Goal: Entertainment & Leisure: Consume media (video, audio)

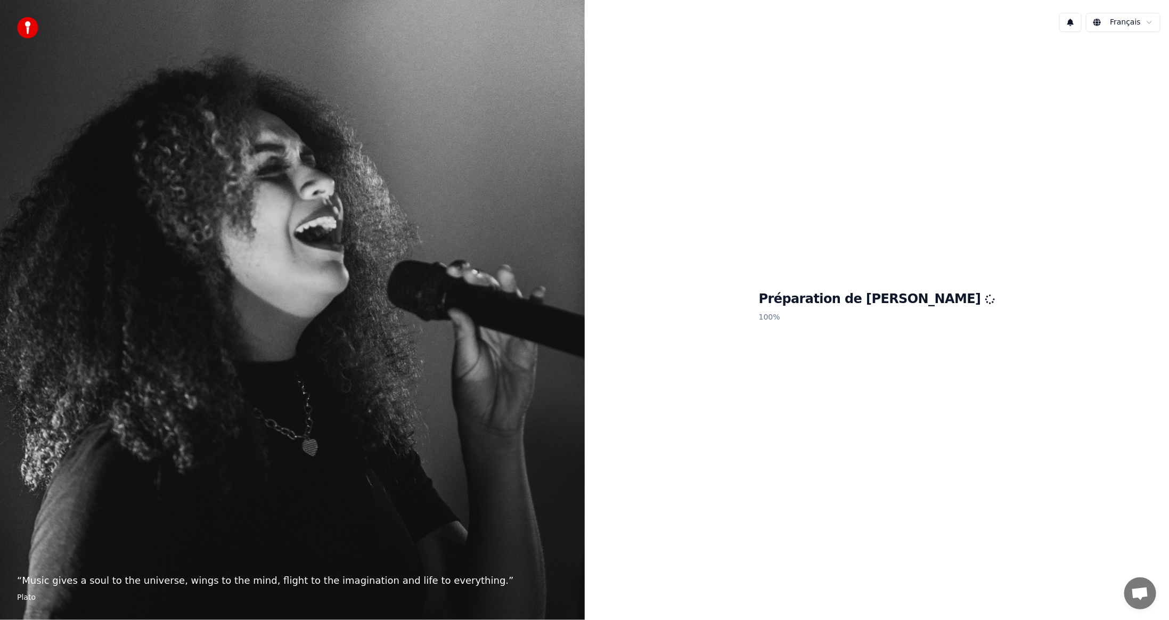
scroll to position [354, 0]
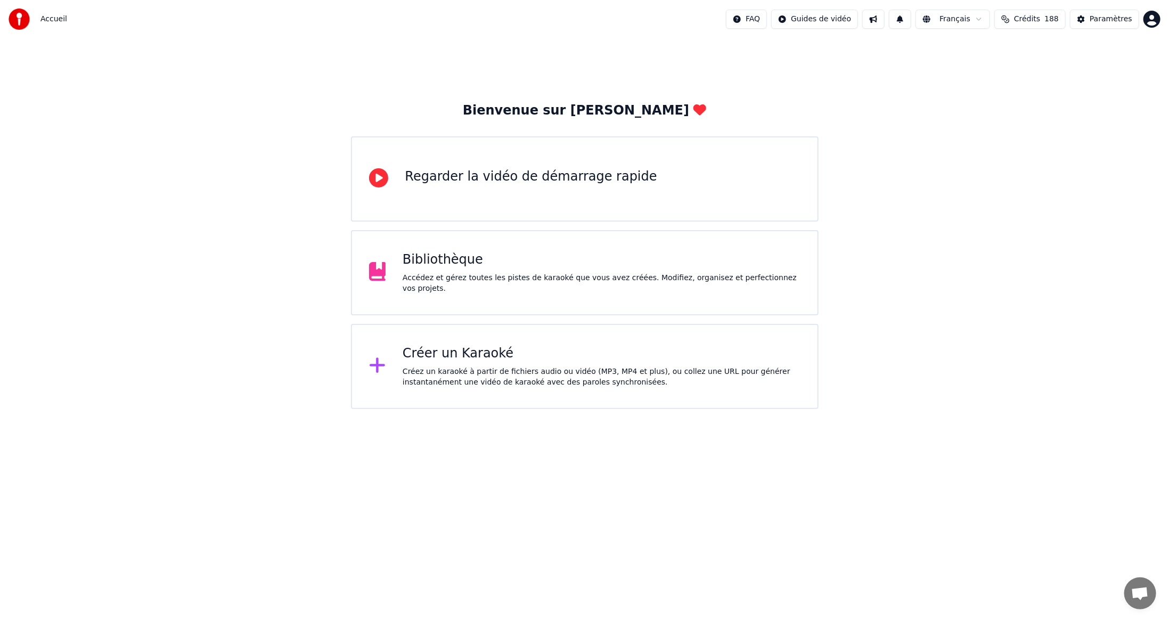
click at [463, 355] on div "Créer un Karaoké" at bounding box center [602, 353] width 398 height 17
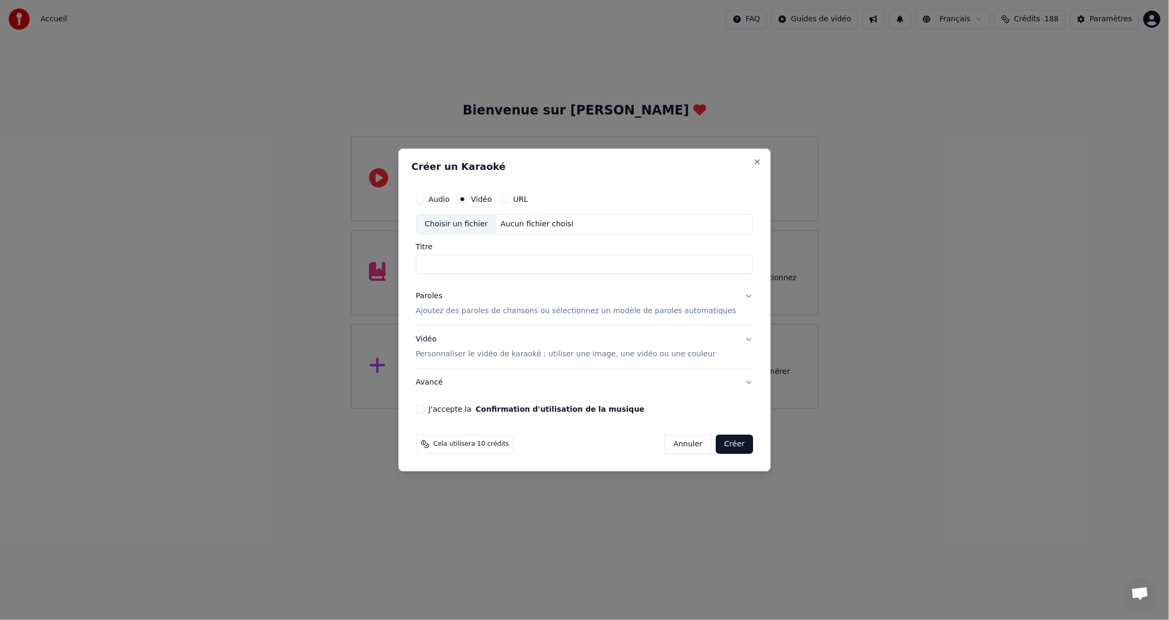
click at [463, 224] on div "Choisir un fichier" at bounding box center [456, 224] width 80 height 19
type input "**********"
click at [424, 409] on button "J'accepte la Confirmation d'utilisation de la musique" at bounding box center [420, 409] width 9 height 9
click at [720, 443] on button "Créer" at bounding box center [734, 443] width 37 height 19
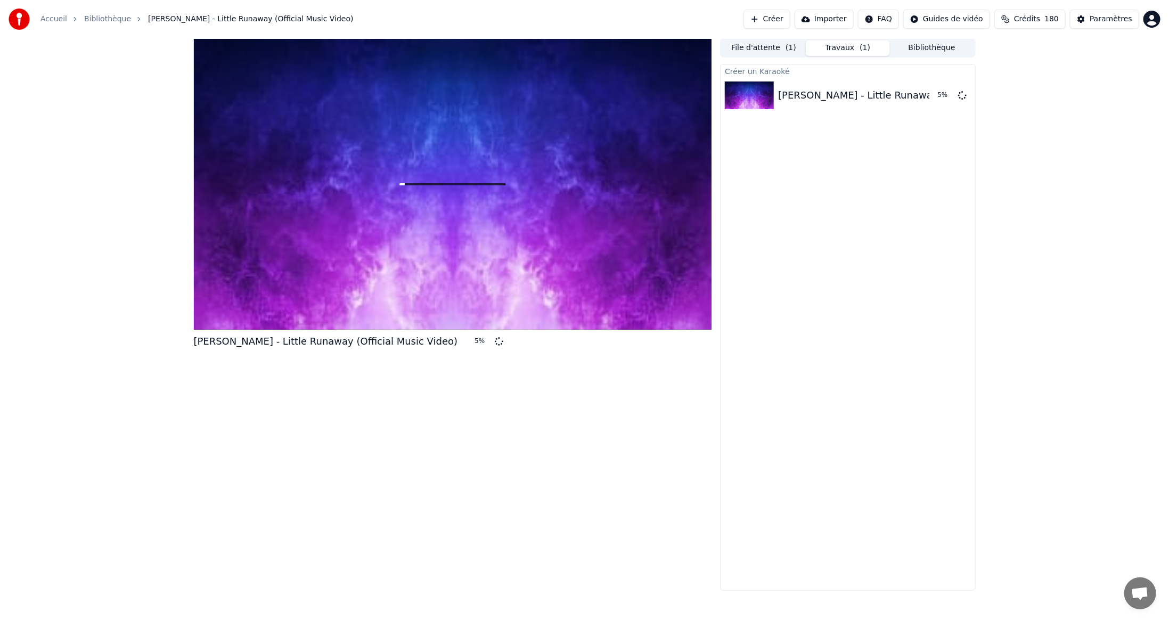
click at [790, 19] on button "Créer" at bounding box center [766, 19] width 47 height 19
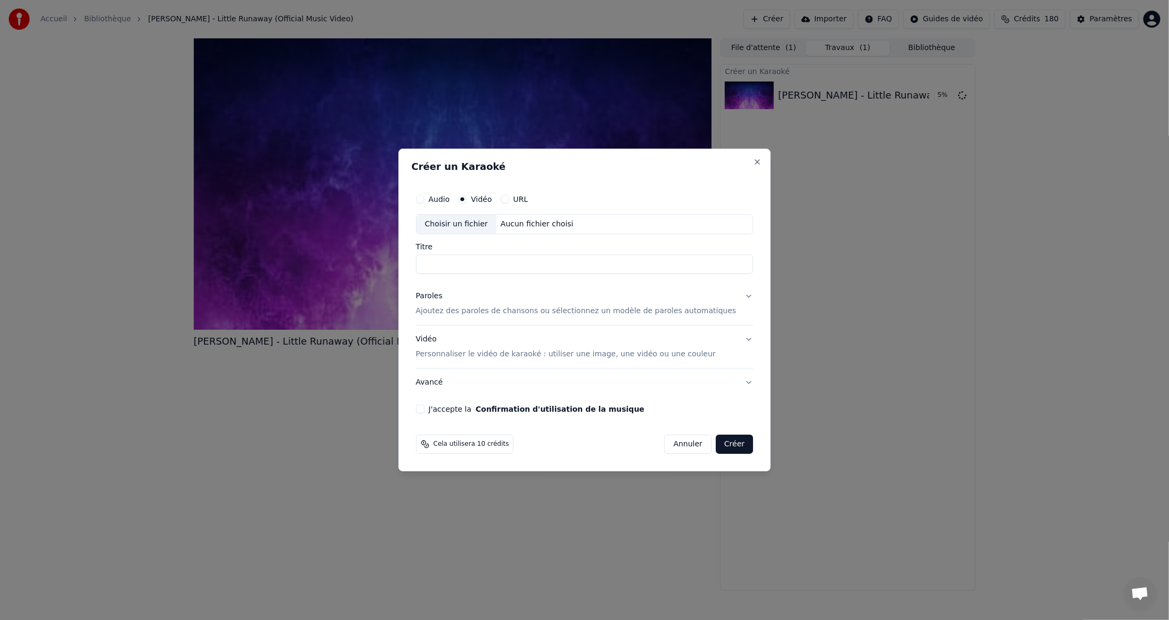
click at [461, 225] on div "Choisir un fichier" at bounding box center [456, 224] width 80 height 19
type input "**********"
click at [424, 407] on button "J'accepte la Confirmation d'utilisation de la musique" at bounding box center [420, 409] width 9 height 9
click at [719, 444] on button "Créer" at bounding box center [734, 443] width 37 height 19
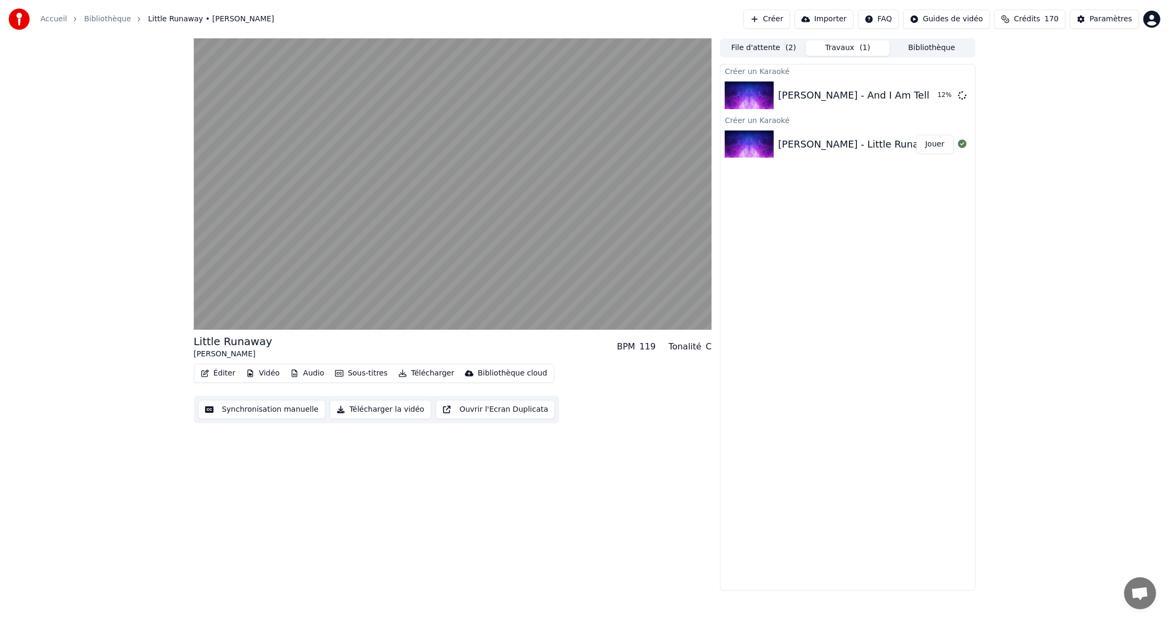
click at [221, 374] on button "Éditer" at bounding box center [217, 373] width 43 height 15
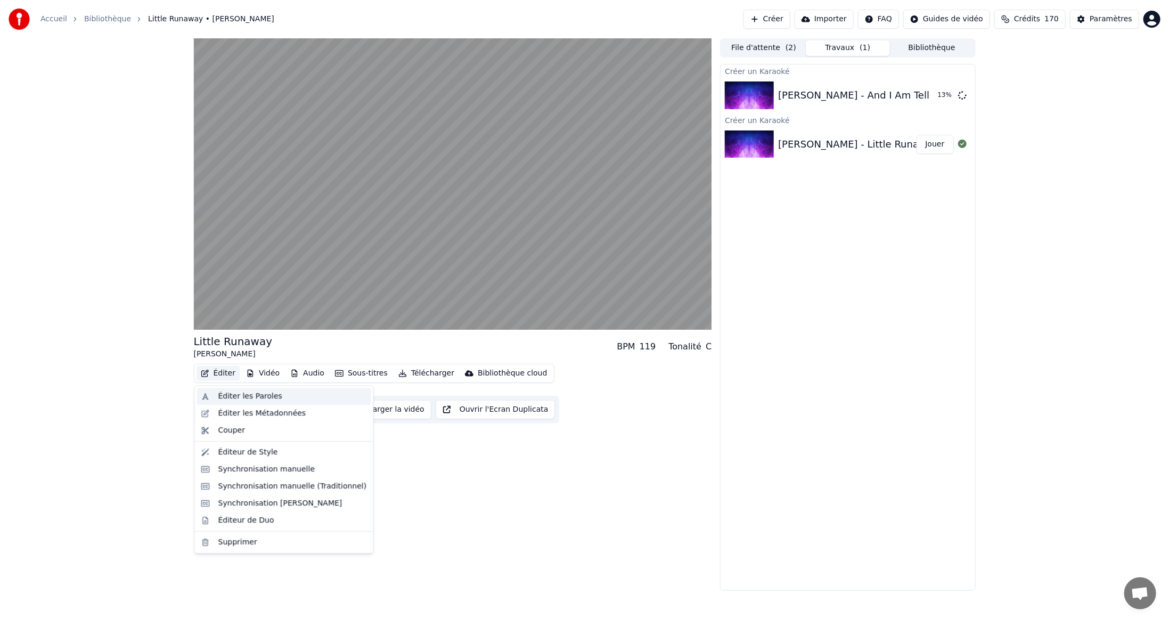
click at [227, 396] on div "Éditer les Paroles" at bounding box center [250, 396] width 64 height 11
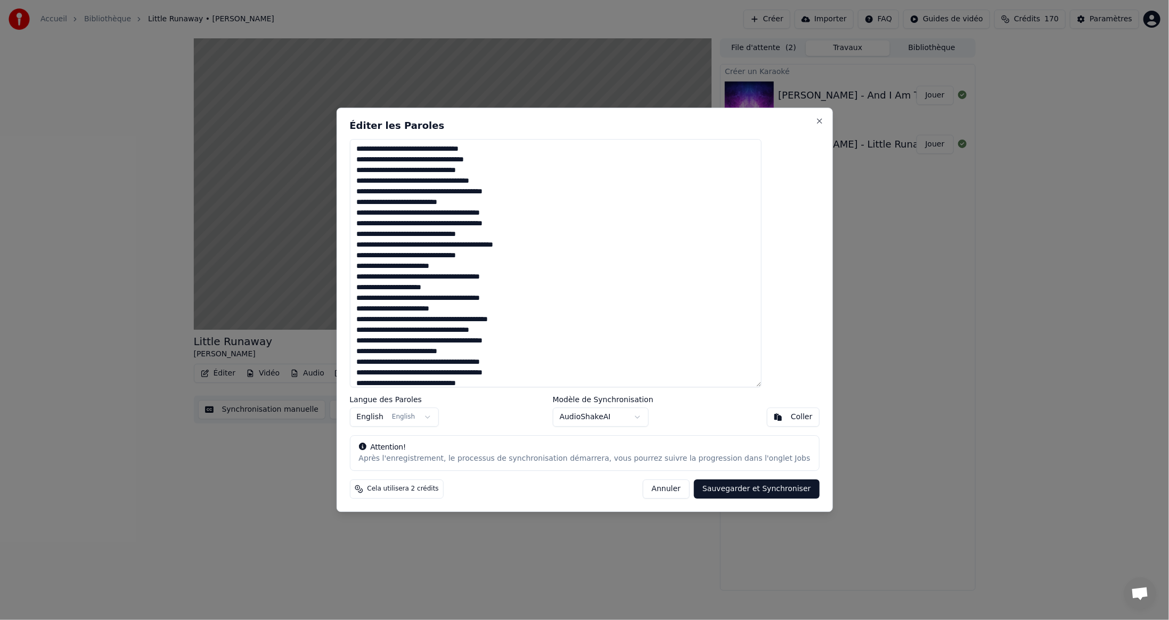
click at [652, 491] on button "Annuler" at bounding box center [666, 489] width 47 height 19
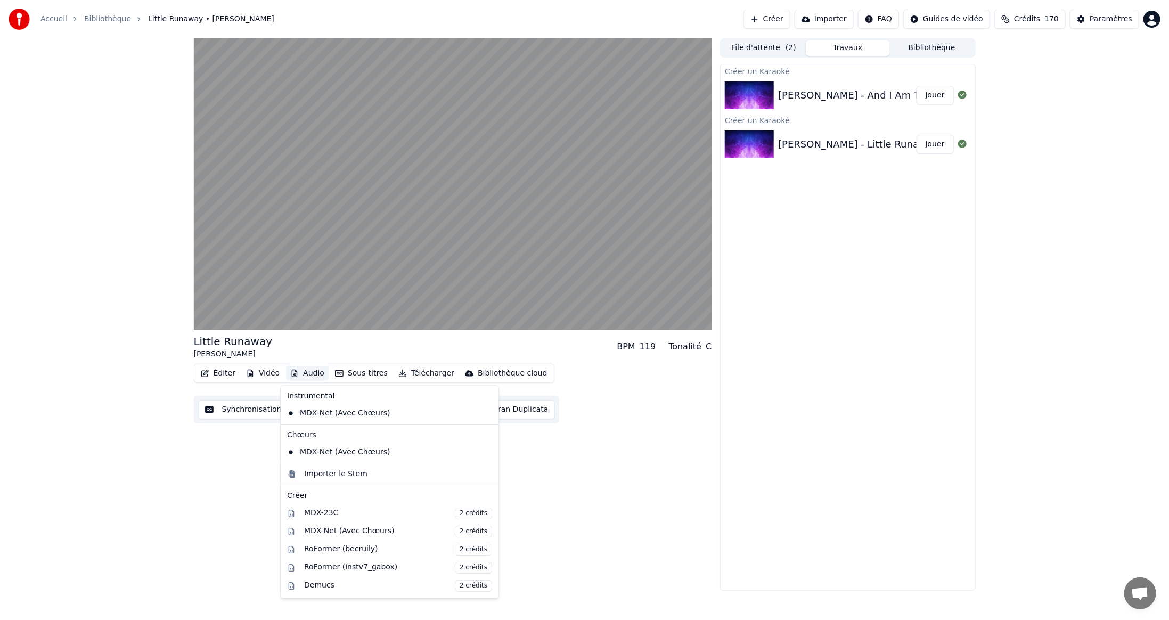
click at [309, 373] on button "Audio" at bounding box center [307, 373] width 43 height 15
click at [319, 512] on div "MDX-23C 2 crédits" at bounding box center [398, 513] width 188 height 12
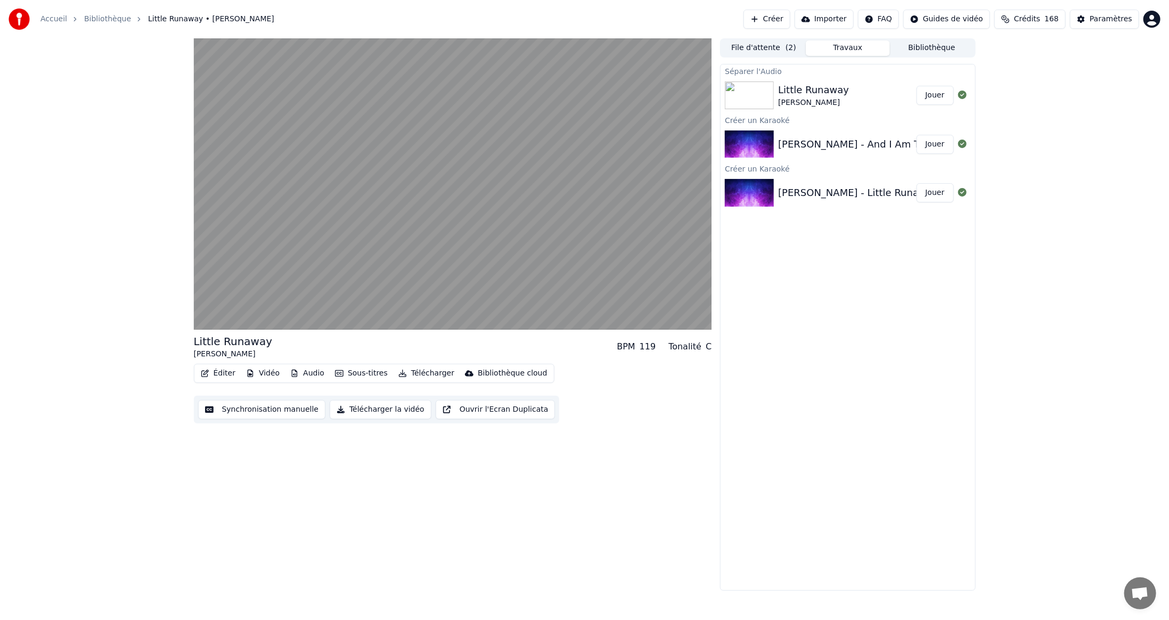
click at [309, 376] on button "Audio" at bounding box center [307, 373] width 43 height 15
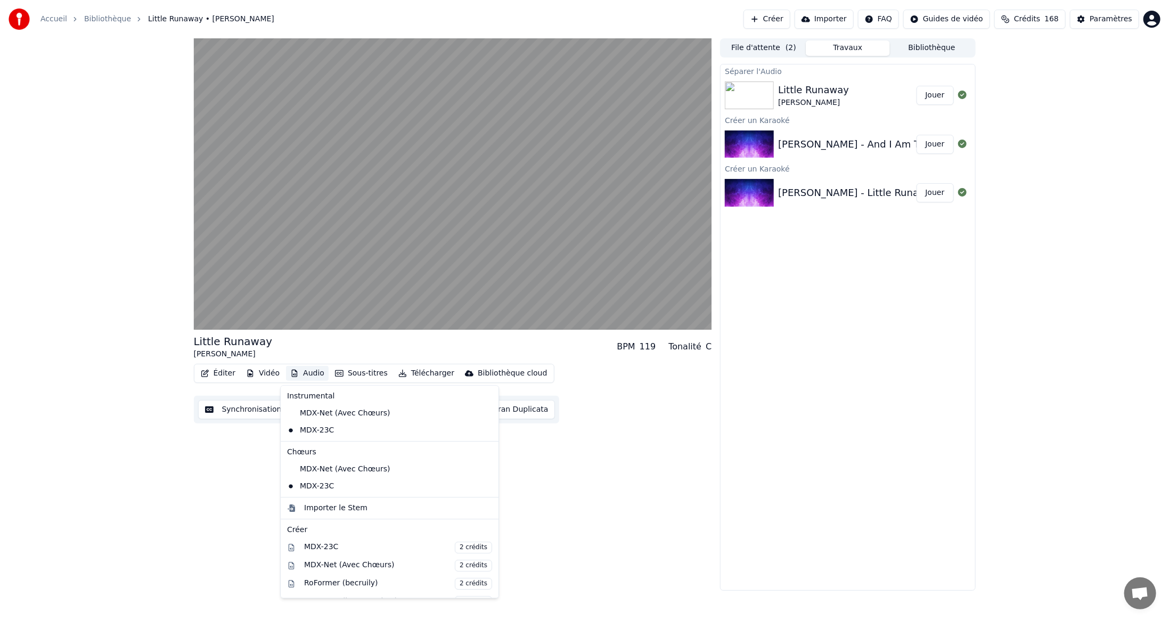
click at [608, 515] on div "Little Runaway [PERSON_NAME] BPM 119 Tonalité C Éditer Vidéo Audio Sous-titres …" at bounding box center [453, 314] width 518 height 552
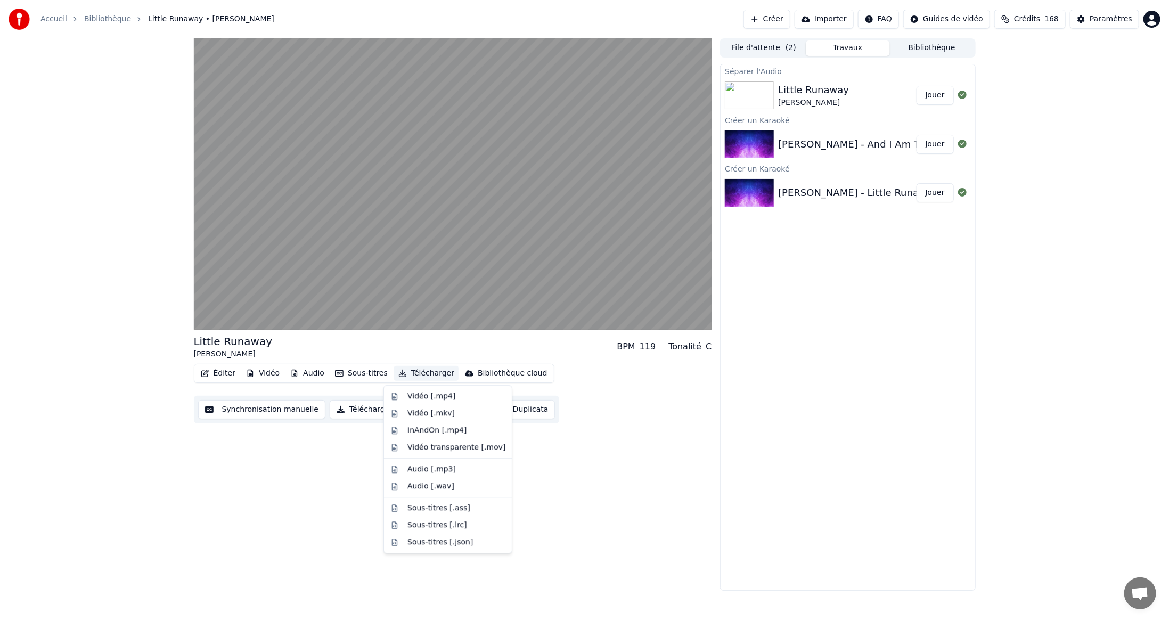
click at [426, 375] on button "Télécharger" at bounding box center [426, 373] width 64 height 15
click at [419, 395] on div "Vidéo [.mp4]" at bounding box center [431, 396] width 48 height 11
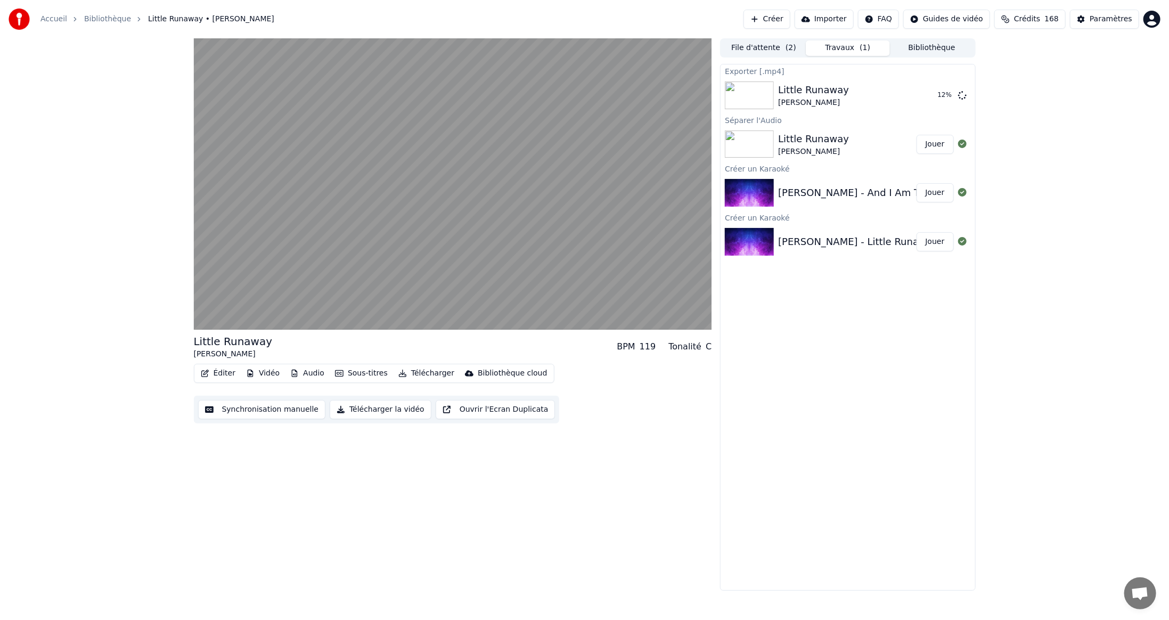
click at [932, 192] on button "Jouer" at bounding box center [934, 192] width 37 height 19
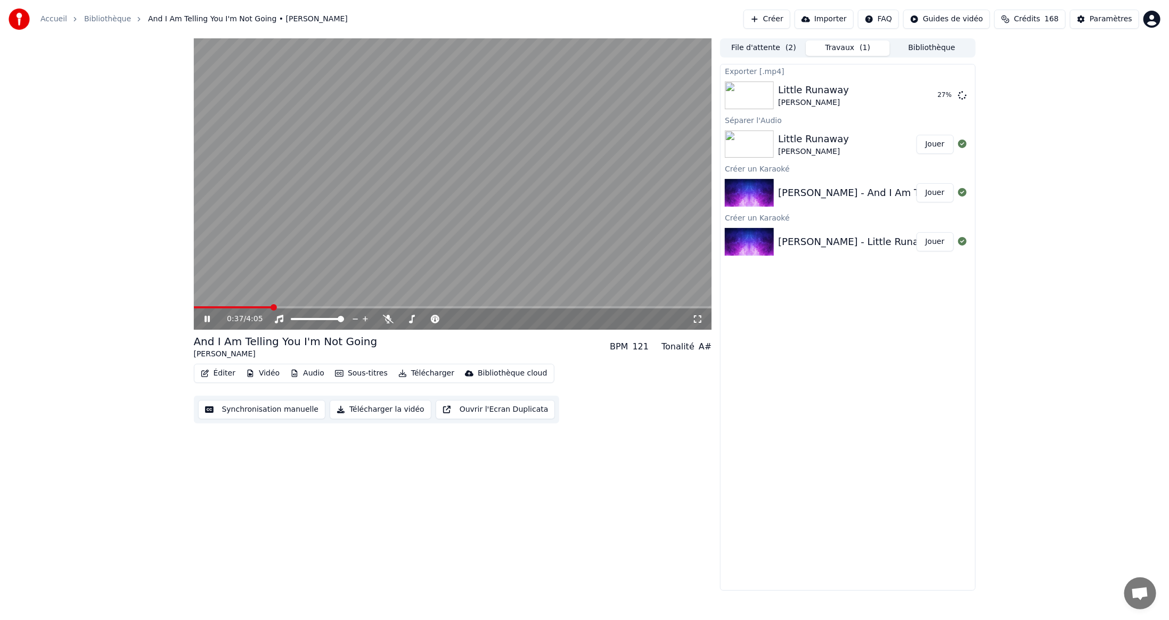
click at [271, 307] on span at bounding box center [453, 307] width 518 height 2
click at [358, 308] on span at bounding box center [453, 307] width 518 height 2
click at [503, 305] on video at bounding box center [453, 183] width 518 height 291
click at [503, 307] on span at bounding box center [453, 307] width 518 height 2
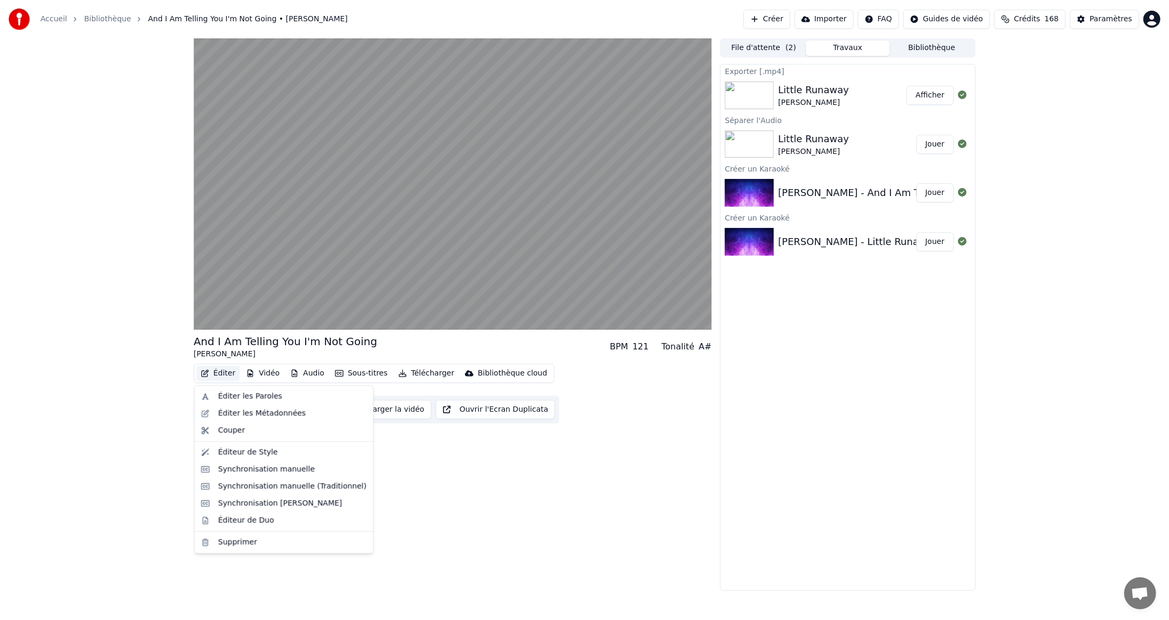
click at [214, 374] on button "Éditer" at bounding box center [217, 373] width 43 height 15
click at [234, 399] on div "Éditer les Paroles" at bounding box center [250, 396] width 64 height 11
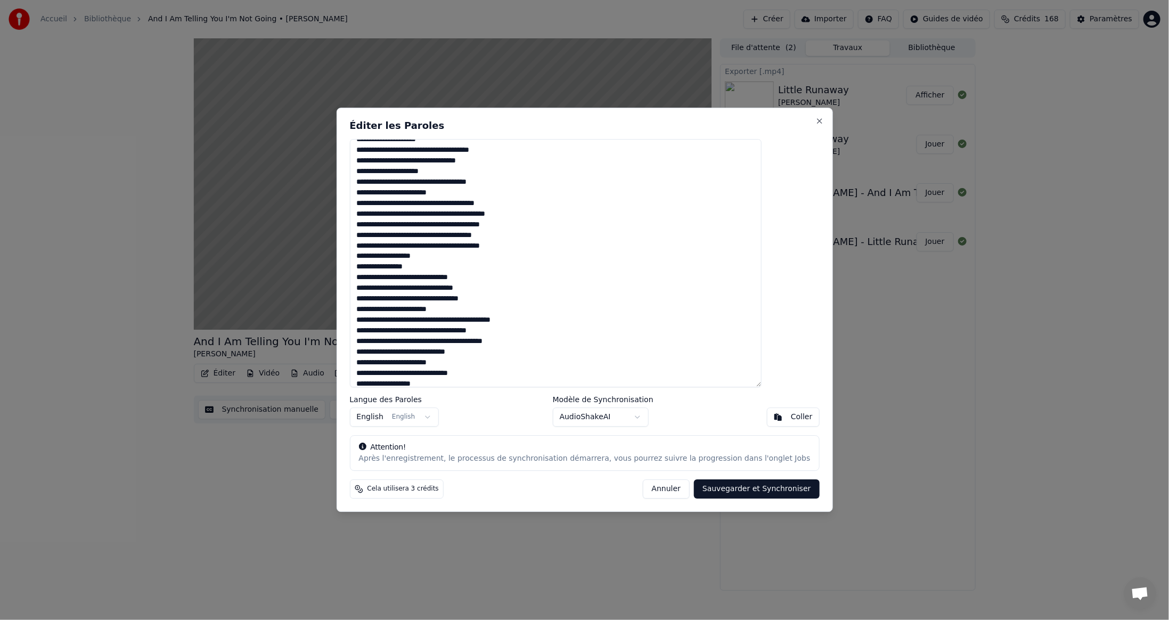
scroll to position [250, 0]
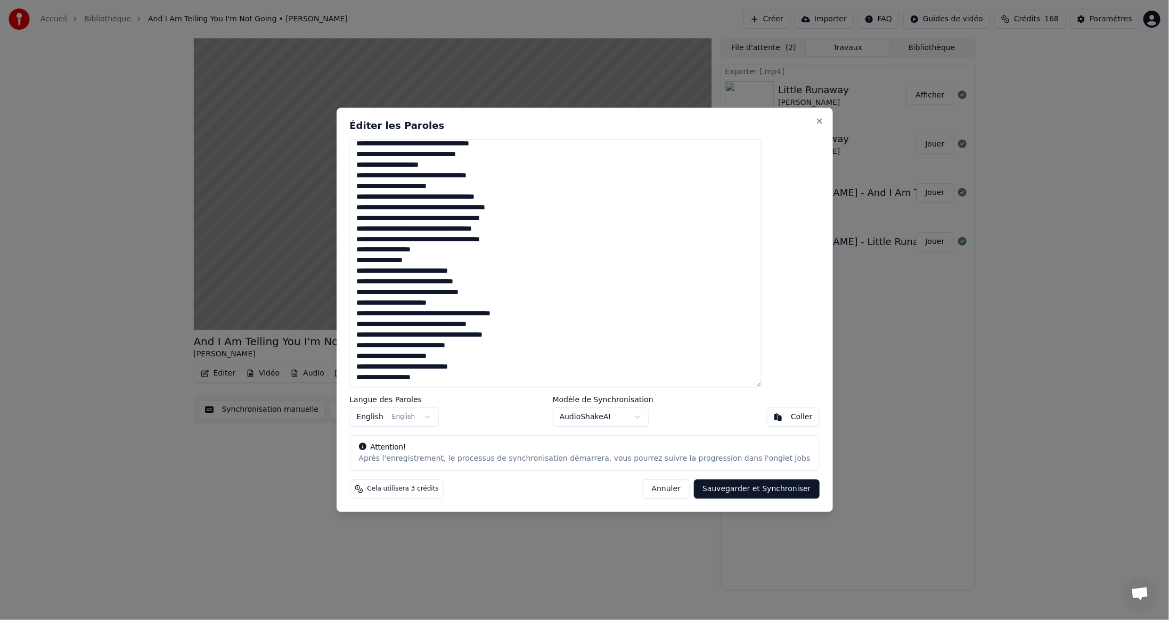
click at [659, 489] on button "Annuler" at bounding box center [666, 489] width 47 height 19
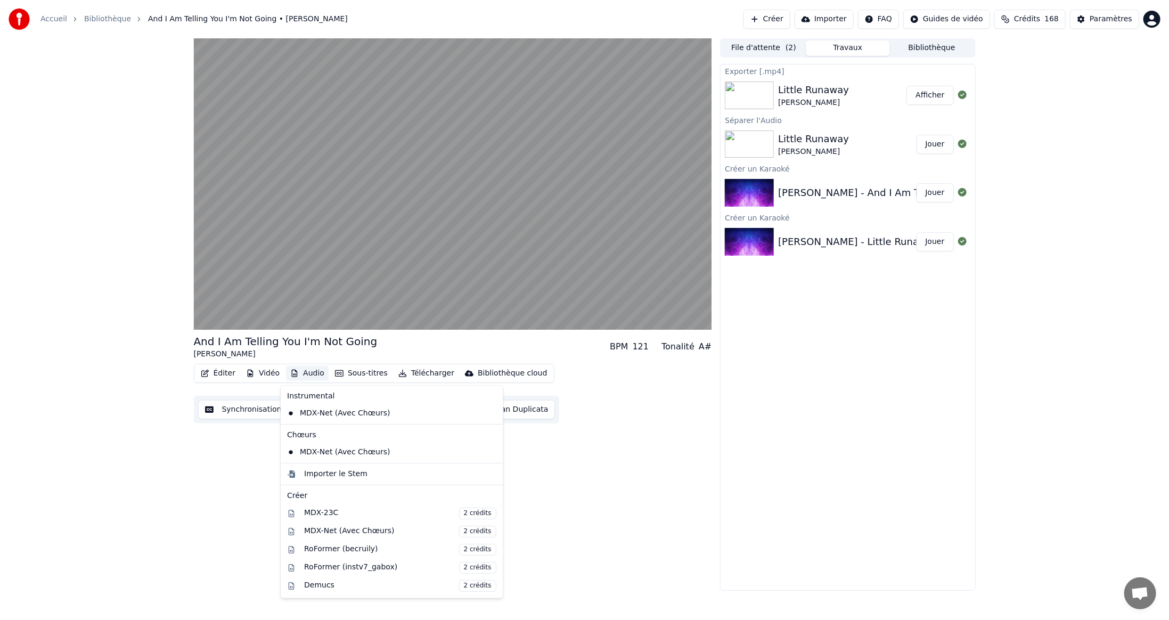
click at [305, 373] on button "Audio" at bounding box center [307, 373] width 43 height 15
drag, startPoint x: 291, startPoint y: 512, endPoint x: 378, endPoint y: 447, distance: 108.4
click at [306, 372] on button "Audio" at bounding box center [307, 373] width 43 height 15
click at [489, 449] on icon at bounding box center [492, 452] width 7 height 9
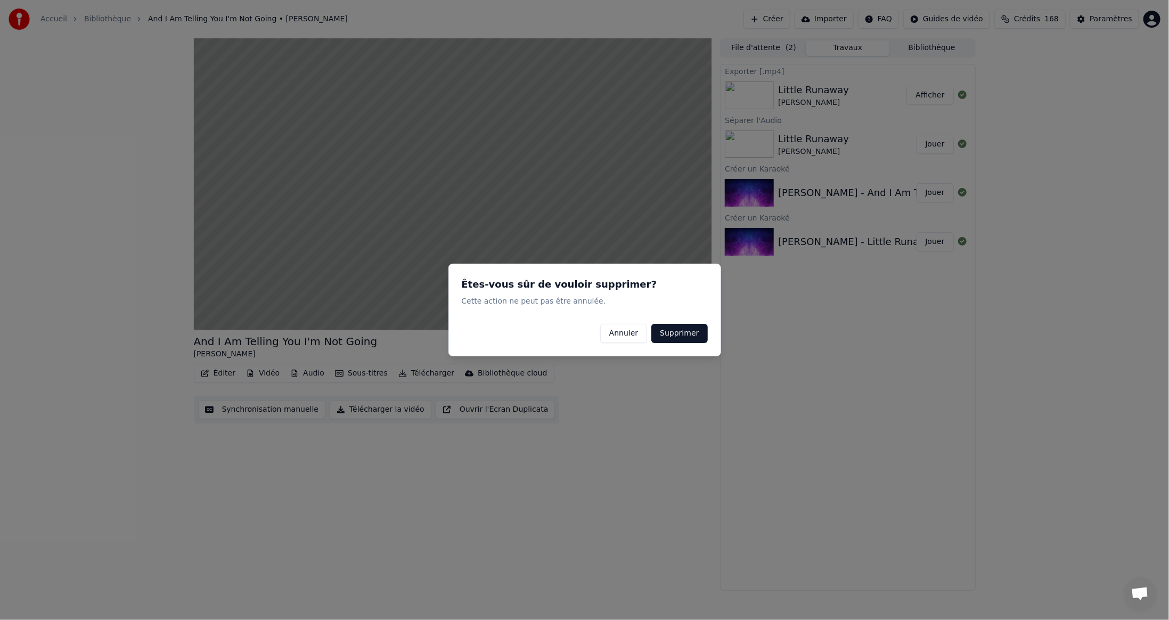
click at [640, 333] on button "Annuler" at bounding box center [623, 333] width 47 height 19
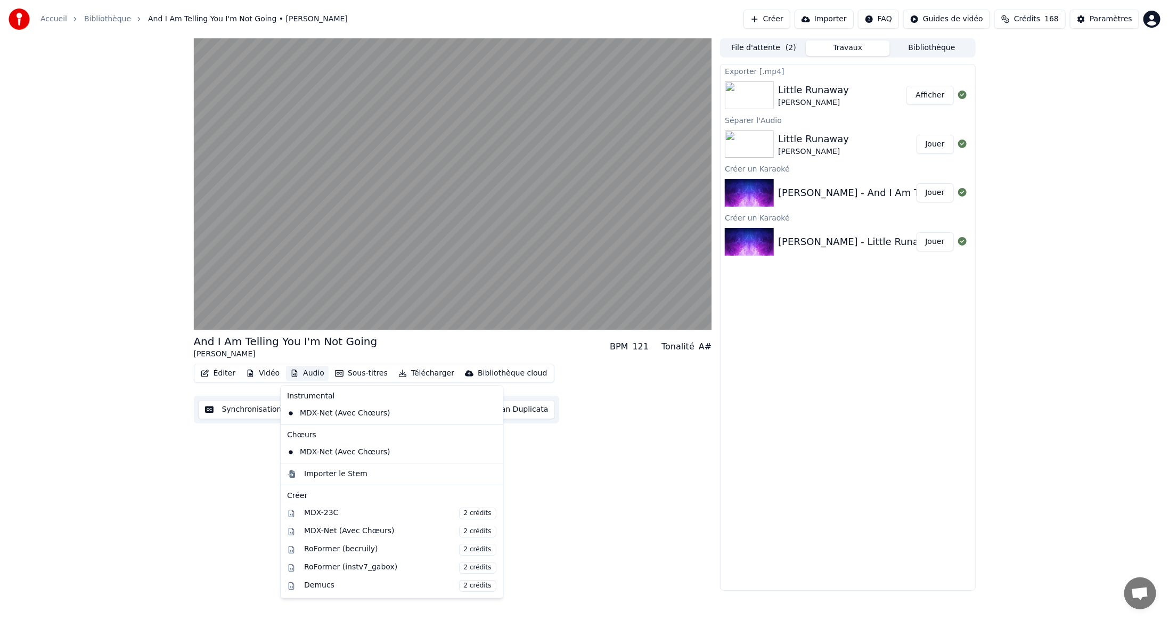
click at [309, 374] on button "Audio" at bounding box center [307, 373] width 43 height 15
click at [319, 516] on div "MDX-23C 2 crédits" at bounding box center [400, 513] width 192 height 12
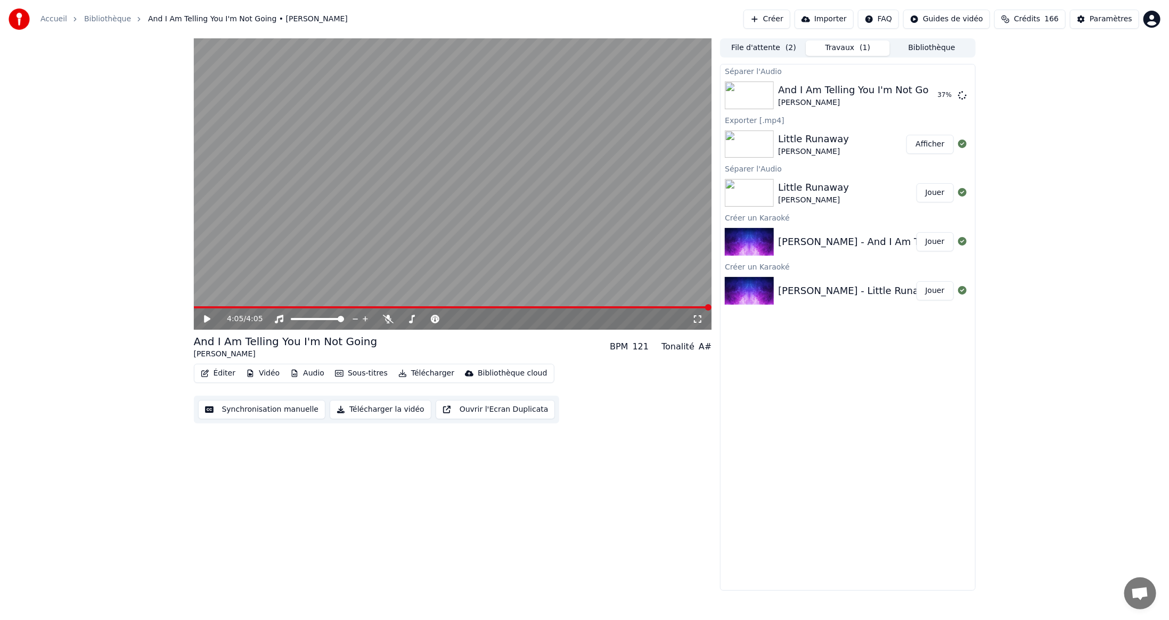
click at [508, 305] on video at bounding box center [453, 183] width 518 height 291
click at [505, 307] on span at bounding box center [453, 307] width 518 height 2
click at [388, 317] on icon at bounding box center [388, 319] width 11 height 9
click at [631, 305] on video at bounding box center [453, 183] width 518 height 291
click at [630, 308] on span at bounding box center [453, 307] width 518 height 2
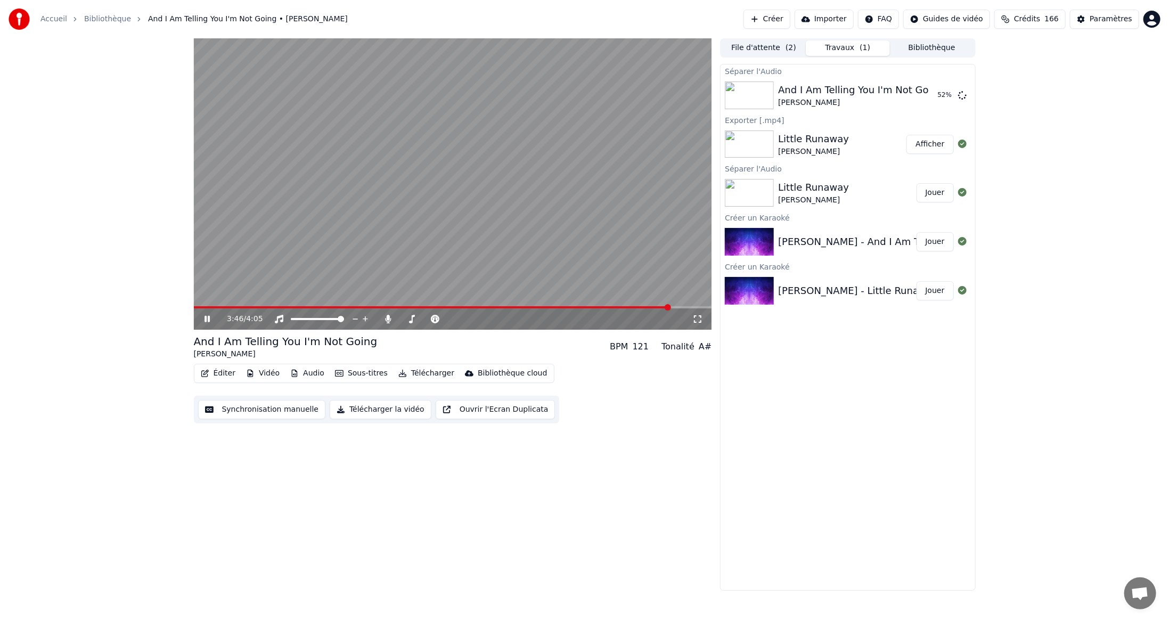
click at [670, 308] on span at bounding box center [453, 307] width 518 height 2
click at [389, 317] on icon at bounding box center [389, 319] width 6 height 9
click at [414, 374] on button "Télécharger" at bounding box center [426, 373] width 64 height 15
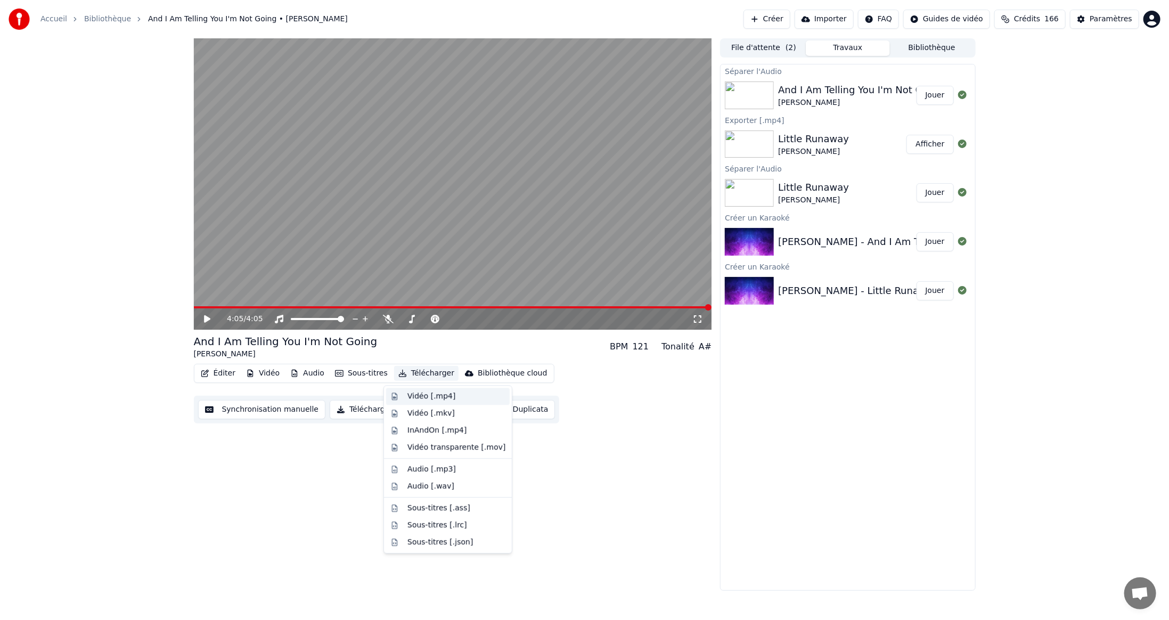
click at [422, 397] on div "Vidéo [.mp4]" at bounding box center [431, 396] width 48 height 11
